Goal: Task Accomplishment & Management: Manage account settings

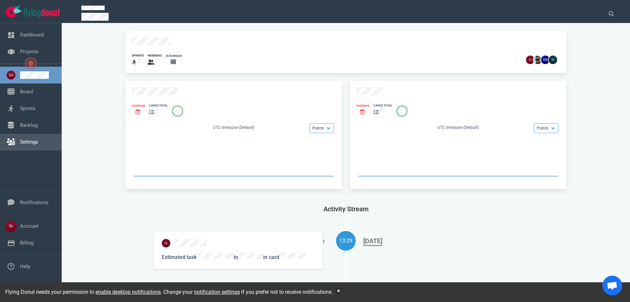
click at [26, 139] on link "Settings" at bounding box center [29, 142] width 18 height 6
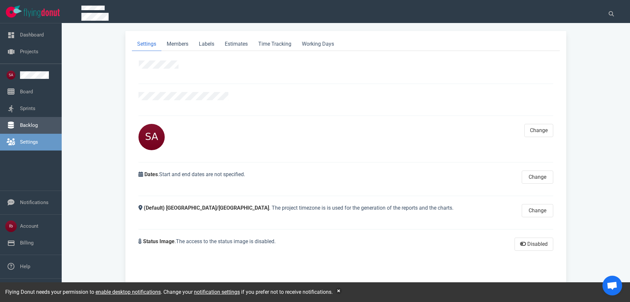
click at [23, 125] on link "Backlog" at bounding box center [29, 125] width 18 height 6
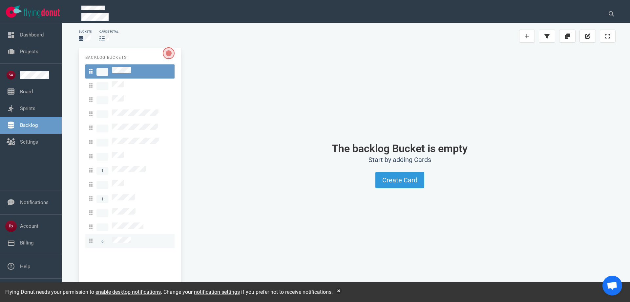
click at [111, 236] on span "6" at bounding box center [110, 240] width 42 height 9
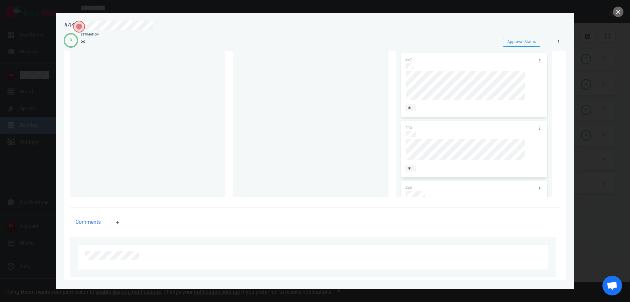
scroll to position [86, 0]
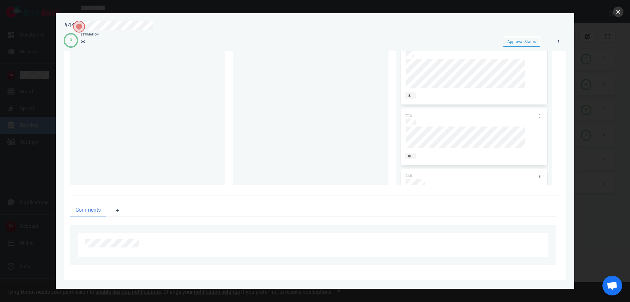
click at [620, 10] on button "close" at bounding box center [618, 12] width 11 height 11
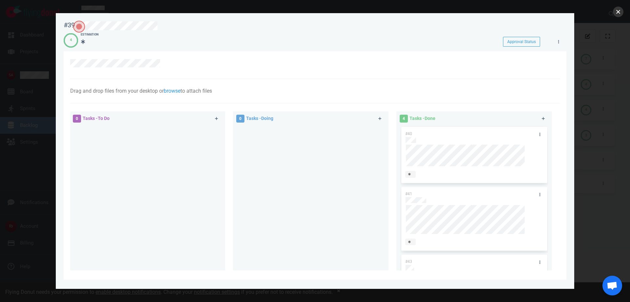
click at [616, 12] on button "close" at bounding box center [618, 12] width 11 height 11
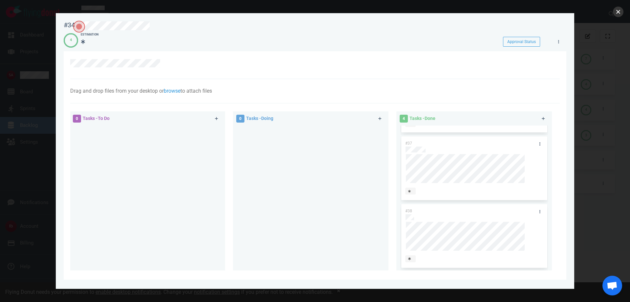
click at [617, 11] on button "close" at bounding box center [618, 12] width 11 height 11
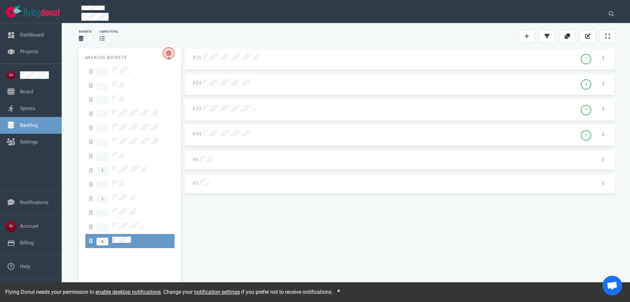
click at [246, 62] on div "#26 7 #34 4 #39 4 #44 3 #6 #5" at bounding box center [400, 168] width 432 height 240
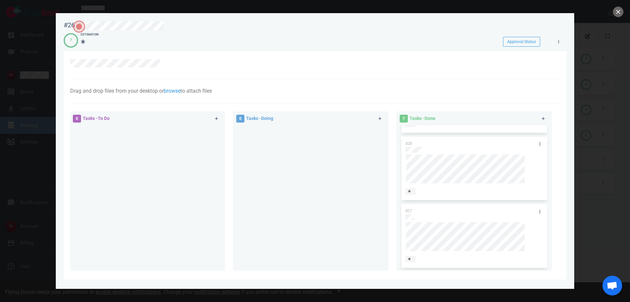
scroll to position [86, 0]
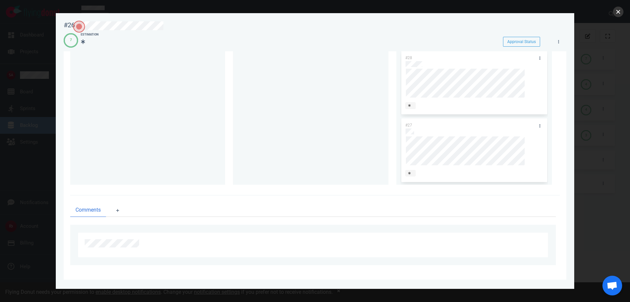
click at [618, 11] on button "close" at bounding box center [618, 12] width 11 height 11
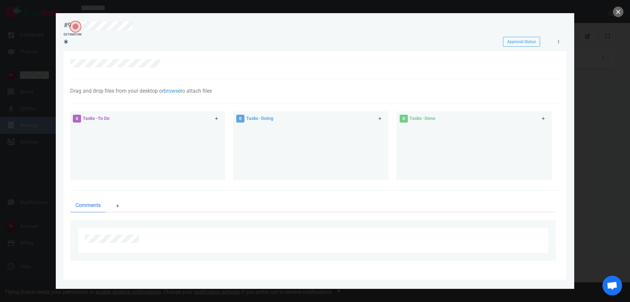
click at [32, 121] on div at bounding box center [315, 151] width 630 height 302
click at [612, 14] on div at bounding box center [315, 151] width 630 height 302
click at [619, 15] on button "close" at bounding box center [618, 12] width 11 height 11
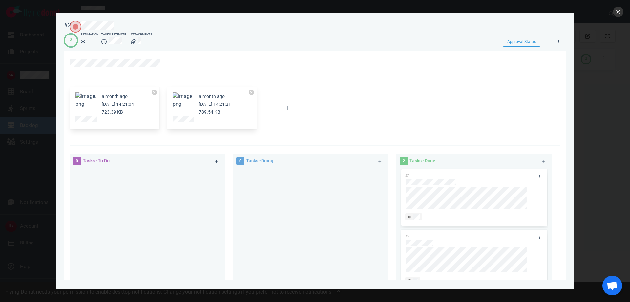
click at [618, 10] on button "close" at bounding box center [618, 12] width 11 height 11
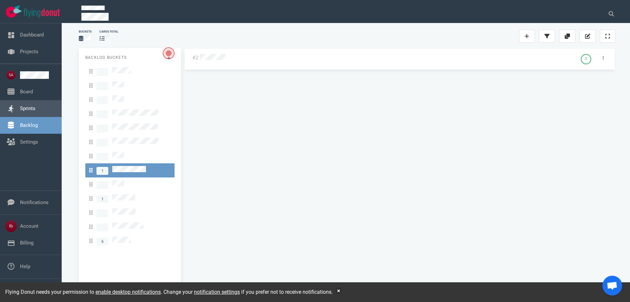
click at [34, 109] on link "Sprints" at bounding box center [27, 108] width 15 height 6
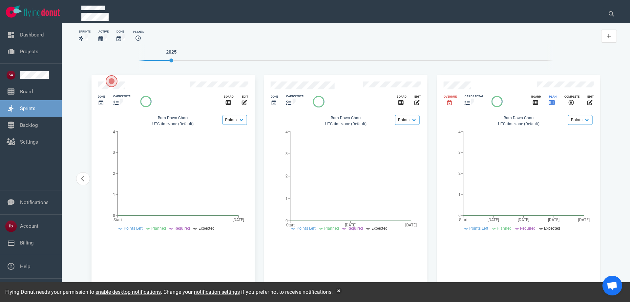
click at [554, 100] on icon "slide 5 of 5" at bounding box center [552, 102] width 6 height 5
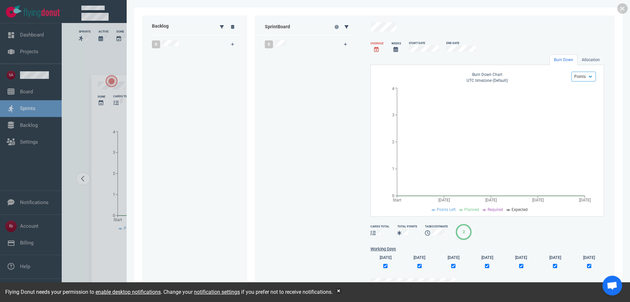
click at [380, 49] on div at bounding box center [377, 50] width 13 height 8
click at [292, 39] on div "0" at bounding box center [300, 44] width 79 height 16
click at [231, 26] on icon at bounding box center [233, 27] width 4 height 4
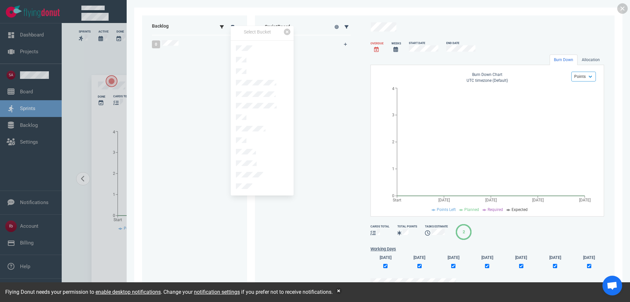
click at [220, 28] on icon at bounding box center [222, 27] width 4 height 4
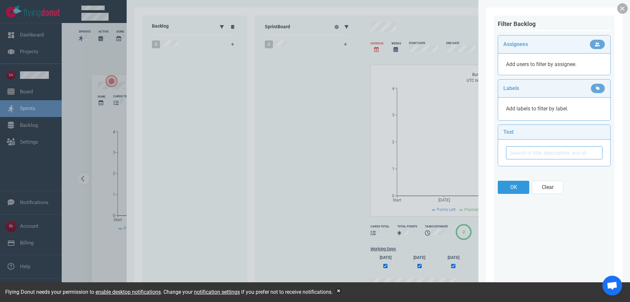
click at [620, 7] on link at bounding box center [622, 8] width 11 height 11
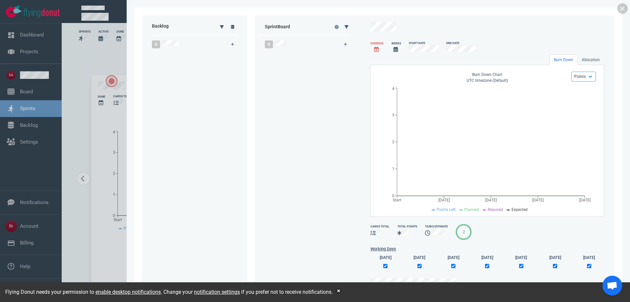
click at [205, 48] on div "0" at bounding box center [187, 44] width 79 height 16
click at [150, 47] on div "0" at bounding box center [187, 44] width 79 height 16
click at [231, 27] on icon at bounding box center [233, 27] width 4 height 4
click at [229, 56] on link at bounding box center [229, 59] width 11 height 8
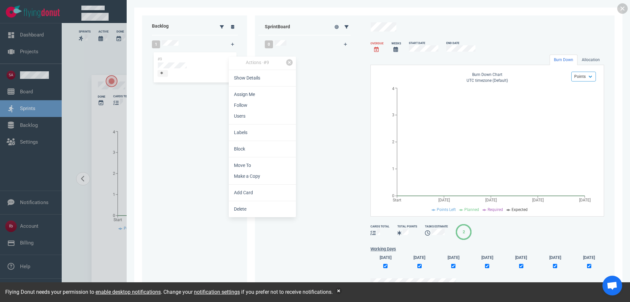
click at [288, 62] on link at bounding box center [289, 62] width 7 height 7
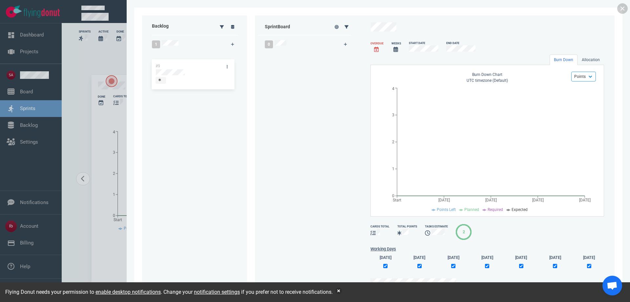
drag, startPoint x: 200, startPoint y: 67, endPoint x: 198, endPoint y: 74, distance: 7.2
click at [198, 74] on div "#9 #9" at bounding box center [195, 163] width 85 height 224
click at [234, 28] on icon at bounding box center [233, 27] width 4 height 4
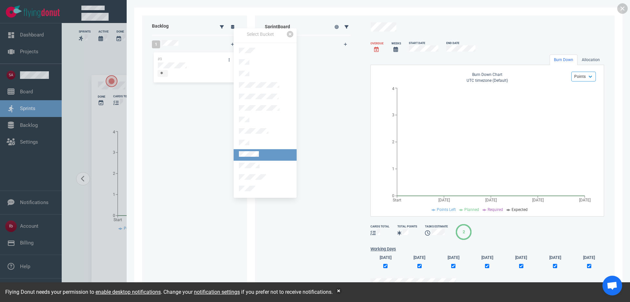
click at [260, 152] on link at bounding box center [265, 154] width 63 height 11
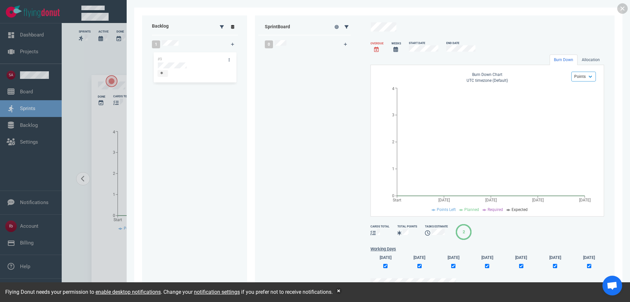
click at [234, 27] on icon at bounding box center [233, 27] width 4 height 4
click at [167, 76] on div at bounding box center [166, 76] width 11 height 1
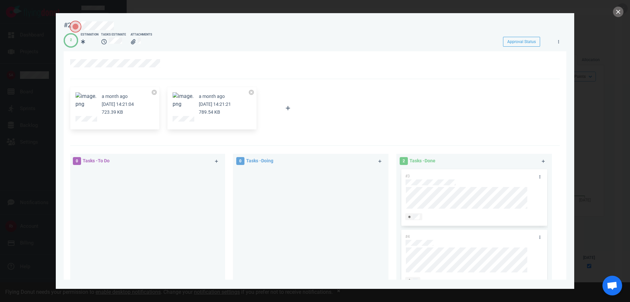
click at [624, 9] on div at bounding box center [315, 151] width 630 height 302
click at [623, 9] on button "close" at bounding box center [618, 12] width 11 height 11
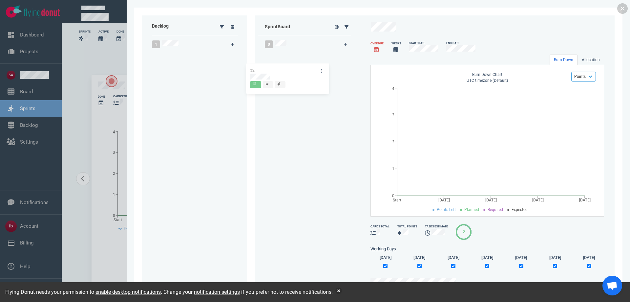
drag, startPoint x: 211, startPoint y: 59, endPoint x: 304, endPoint y: 70, distance: 93.2
click at [304, 70] on div "Backlog 1 #2 #2 Sprint Board 0 Overdue Weeks Start Date End Date Burn Down Allo…" at bounding box center [378, 150] width 473 height 271
click at [620, 8] on link at bounding box center [622, 8] width 11 height 11
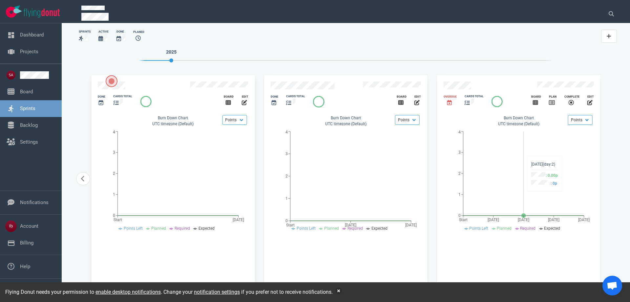
drag, startPoint x: 534, startPoint y: 150, endPoint x: 546, endPoint y: 164, distance: 18.5
click at [535, 150] on icon "Start [DATE] Oct [DATE] Oct 09 0 1 2 3 4" at bounding box center [519, 179] width 150 height 102
click at [535, 100] on icon "slide 5 of 5" at bounding box center [535, 102] width 5 height 5
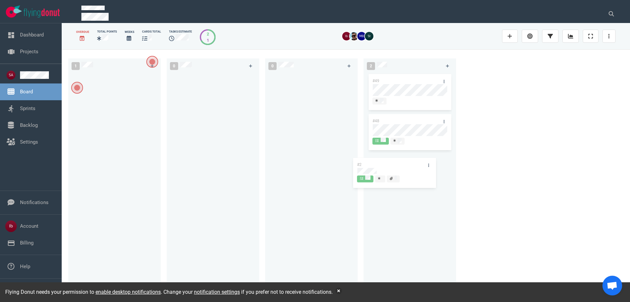
drag, startPoint x: 132, startPoint y: 84, endPoint x: 413, endPoint y: 167, distance: 293.2
click at [413, 167] on div "1 #2 #2 0 0 2 #49 #48" at bounding box center [346, 175] width 568 height 252
click at [375, 176] on div "#49 #48 #2" at bounding box center [410, 180] width 85 height 215
click at [380, 171] on div at bounding box center [410, 170] width 74 height 1
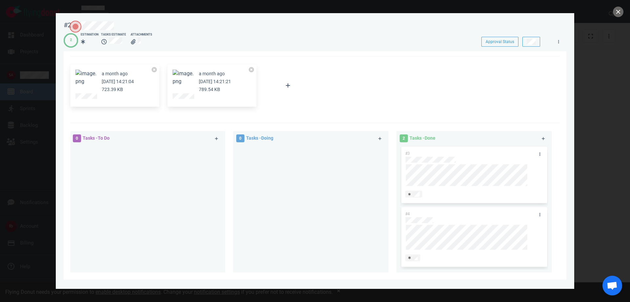
scroll to position [66, 0]
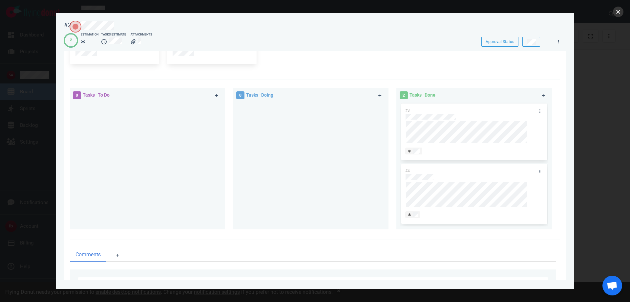
click at [620, 12] on button "close" at bounding box center [618, 12] width 11 height 11
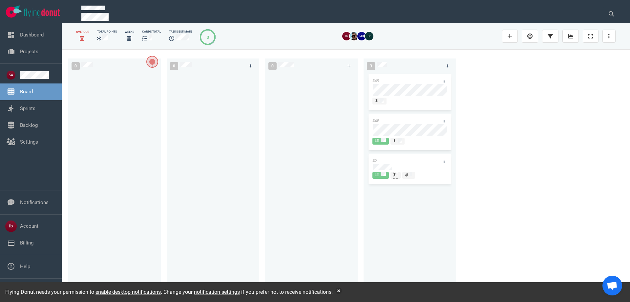
click at [395, 175] on icon at bounding box center [395, 174] width 3 height 3
click at [410, 216] on div "#49 #48 #2" at bounding box center [410, 180] width 85 height 215
click at [31, 125] on link "Backlog" at bounding box center [29, 125] width 18 height 6
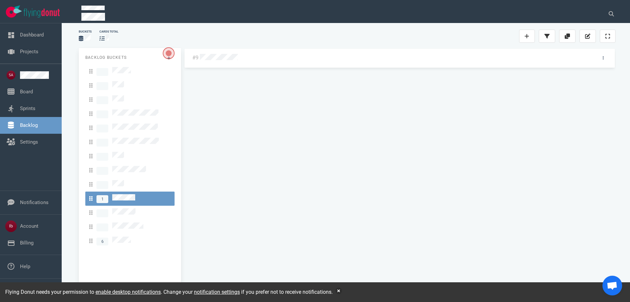
drag, startPoint x: 257, startPoint y: 89, endPoint x: 251, endPoint y: 89, distance: 6.6
click at [257, 89] on div "#9" at bounding box center [400, 168] width 432 height 240
